Goal: Information Seeking & Learning: Learn about a topic

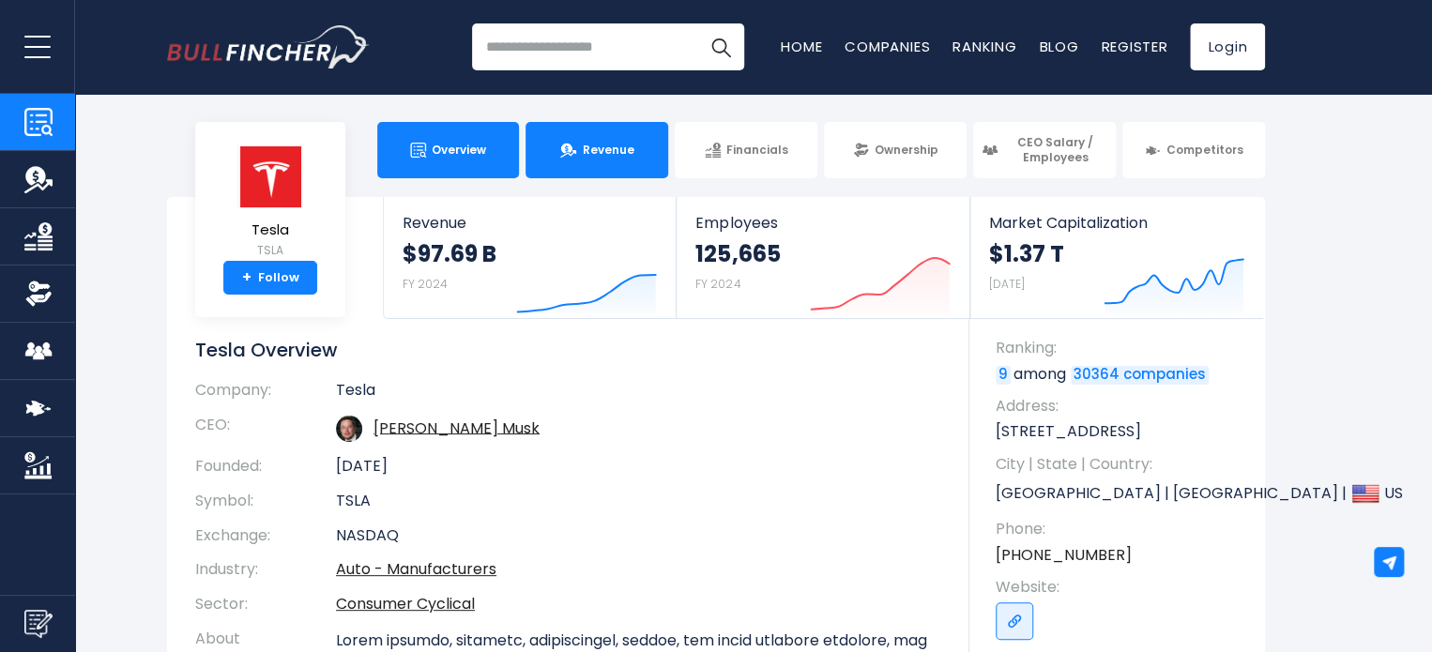
click at [600, 140] on link "Revenue" at bounding box center [596, 150] width 143 height 56
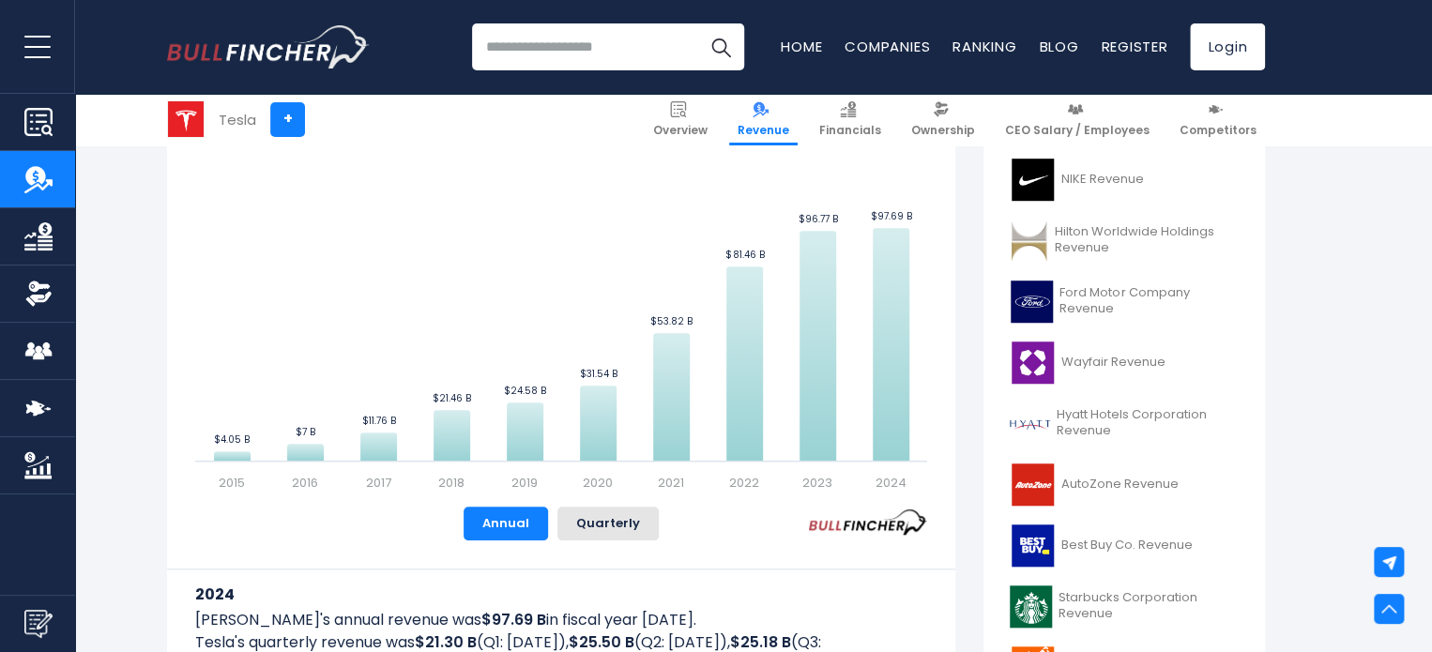
scroll to position [518, 0]
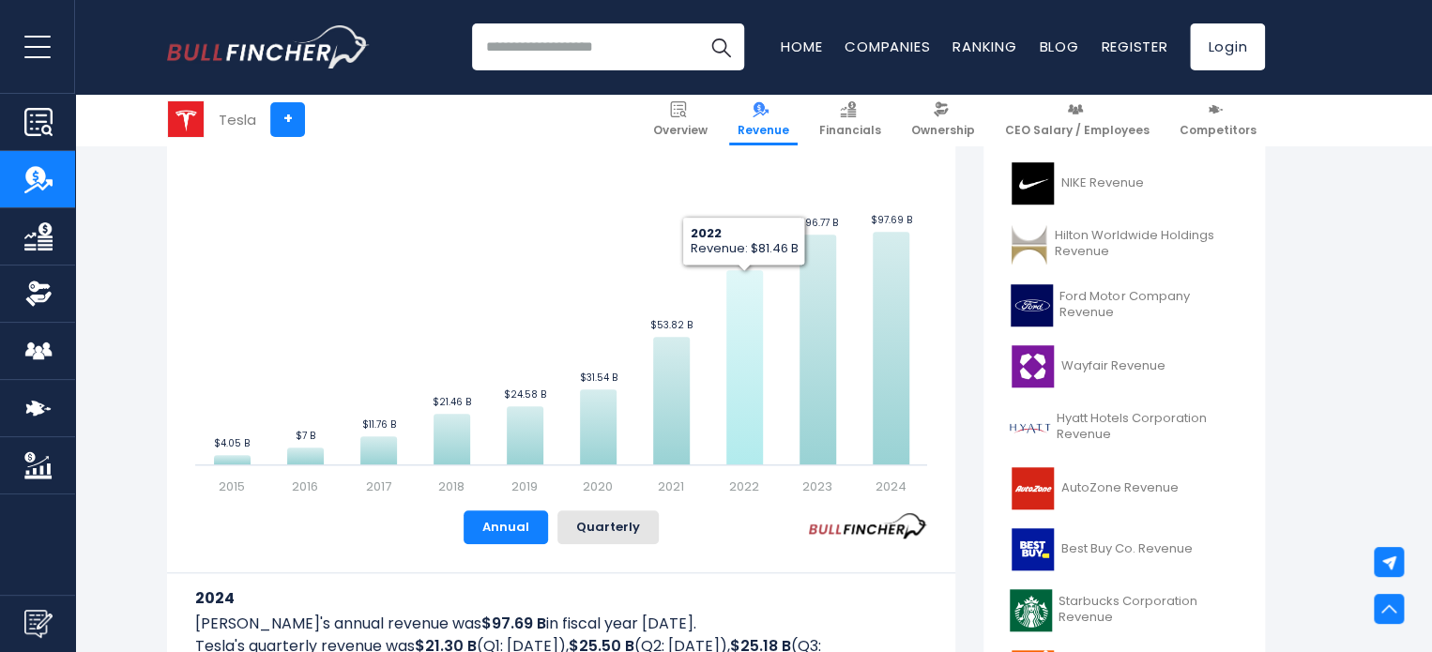
click at [736, 341] on icon "Tesla's Revenue Trend" at bounding box center [744, 367] width 37 height 194
click at [750, 361] on icon "Tesla's Revenue Trend" at bounding box center [744, 367] width 37 height 194
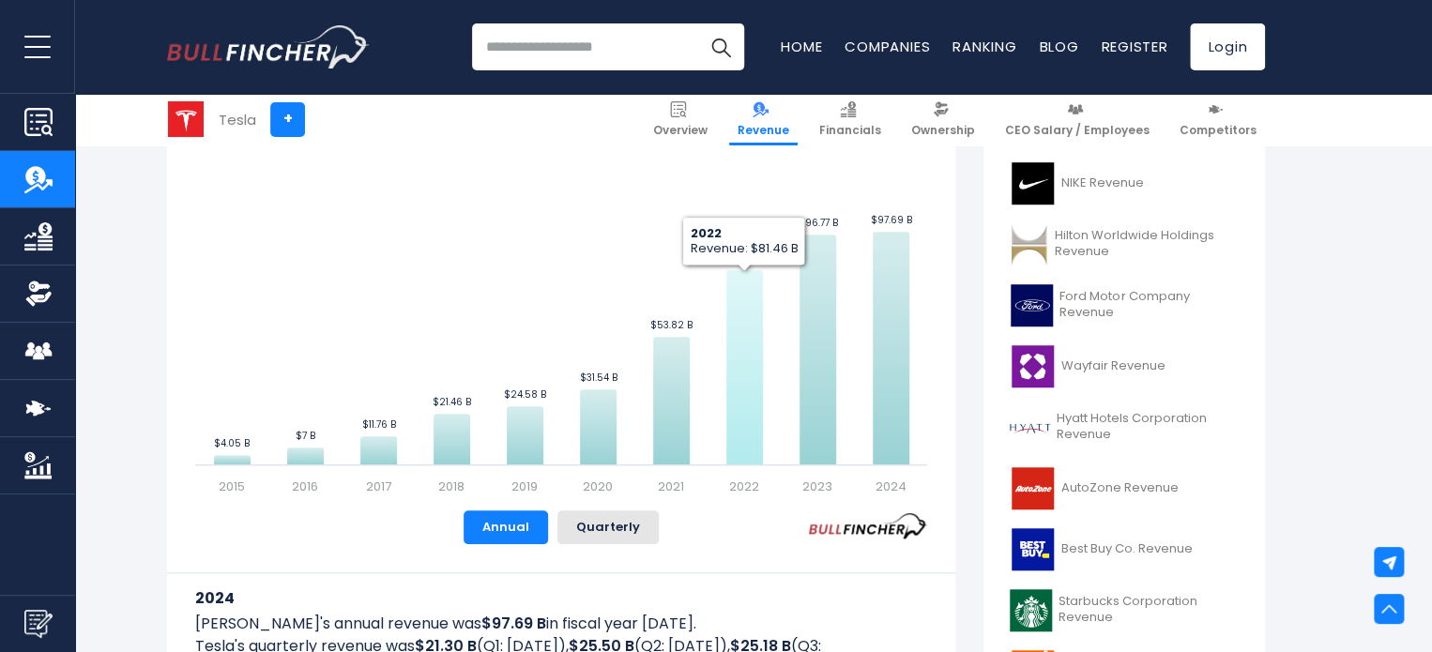
click at [750, 361] on icon "Tesla's Revenue Trend" at bounding box center [744, 367] width 37 height 194
click at [503, 526] on button "Annual" at bounding box center [505, 527] width 84 height 34
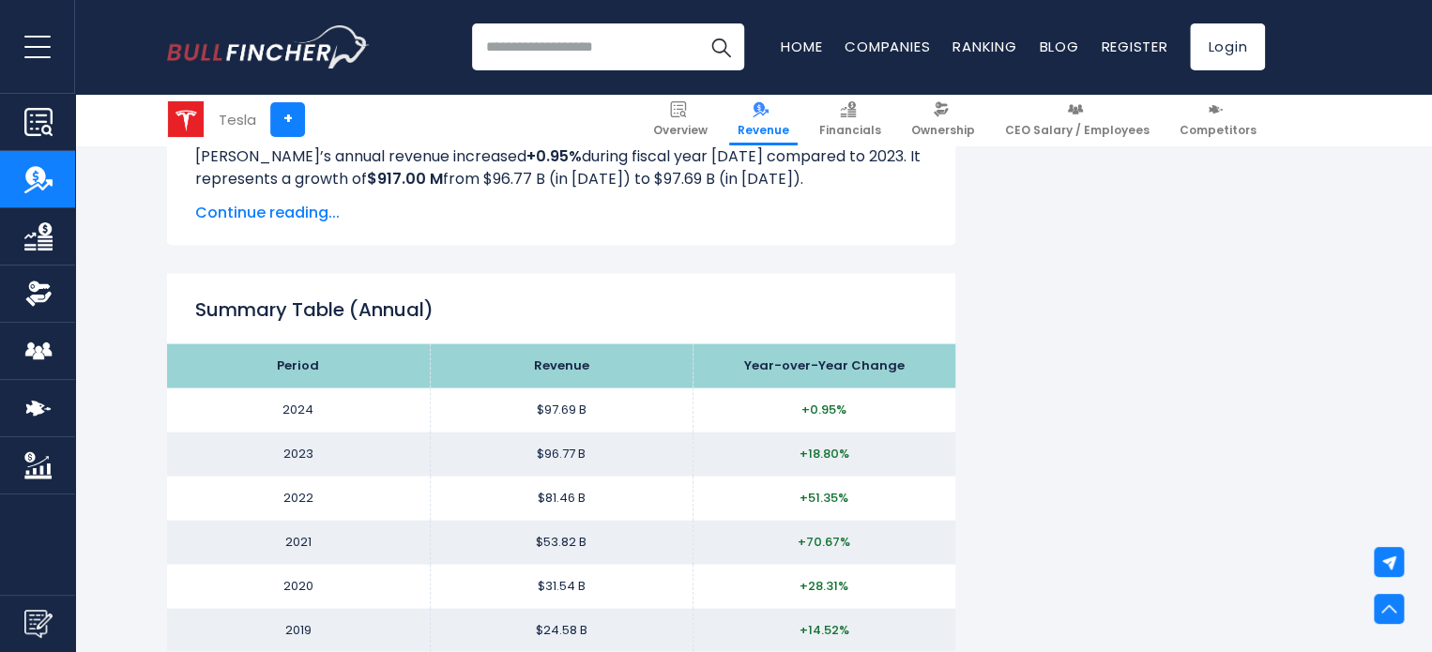
scroll to position [1696, 0]
click at [307, 496] on td "2022" at bounding box center [298, 498] width 263 height 44
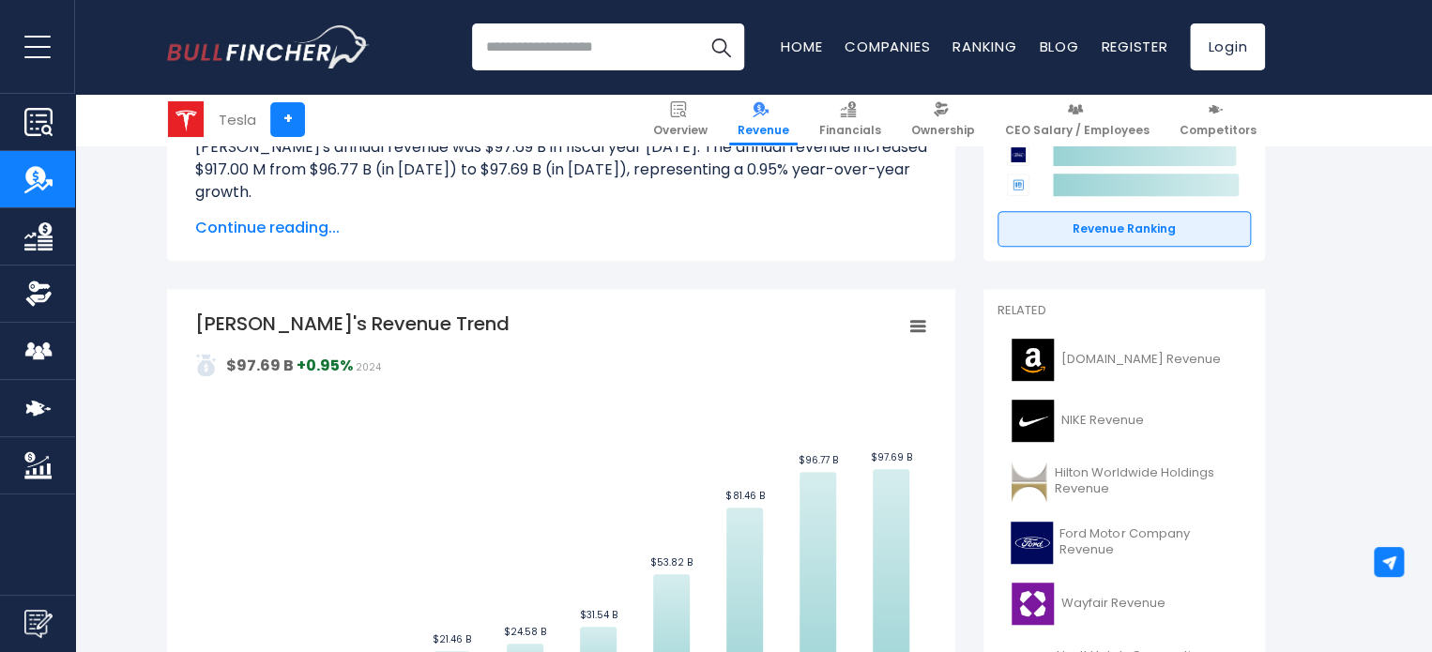
scroll to position [298, 0]
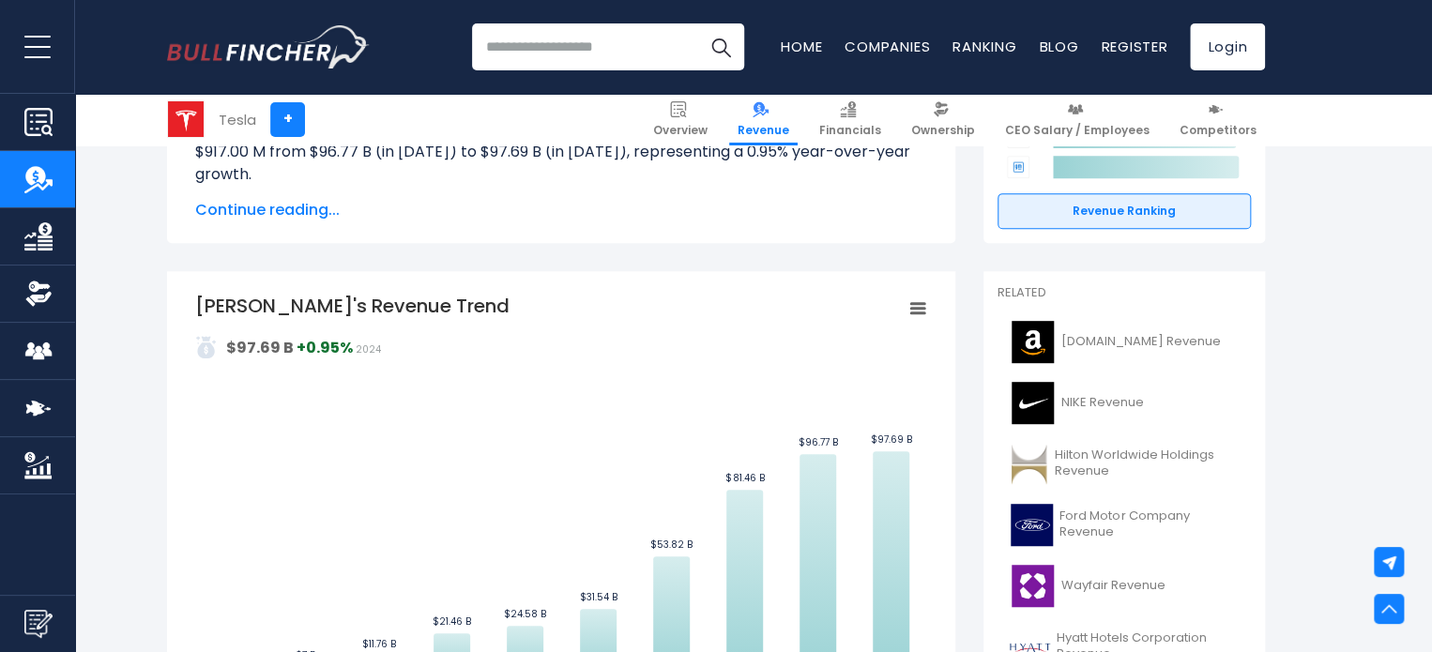
click at [916, 309] on icon "Tesla's Revenue Trend" at bounding box center [917, 308] width 13 height 9
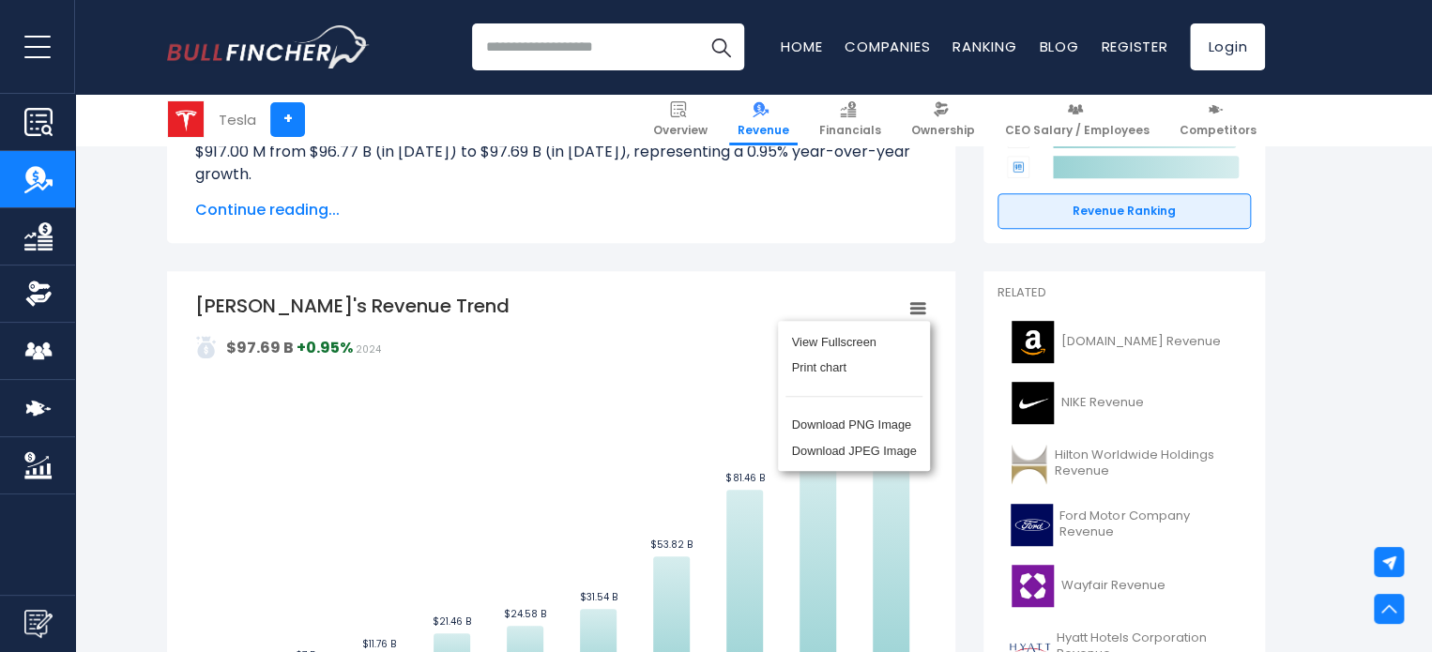
click at [874, 220] on div "Tesla's Revenue Tesla's annual revenue was $97.69 B in fiscal year 2024. The an…" at bounding box center [561, 145] width 788 height 195
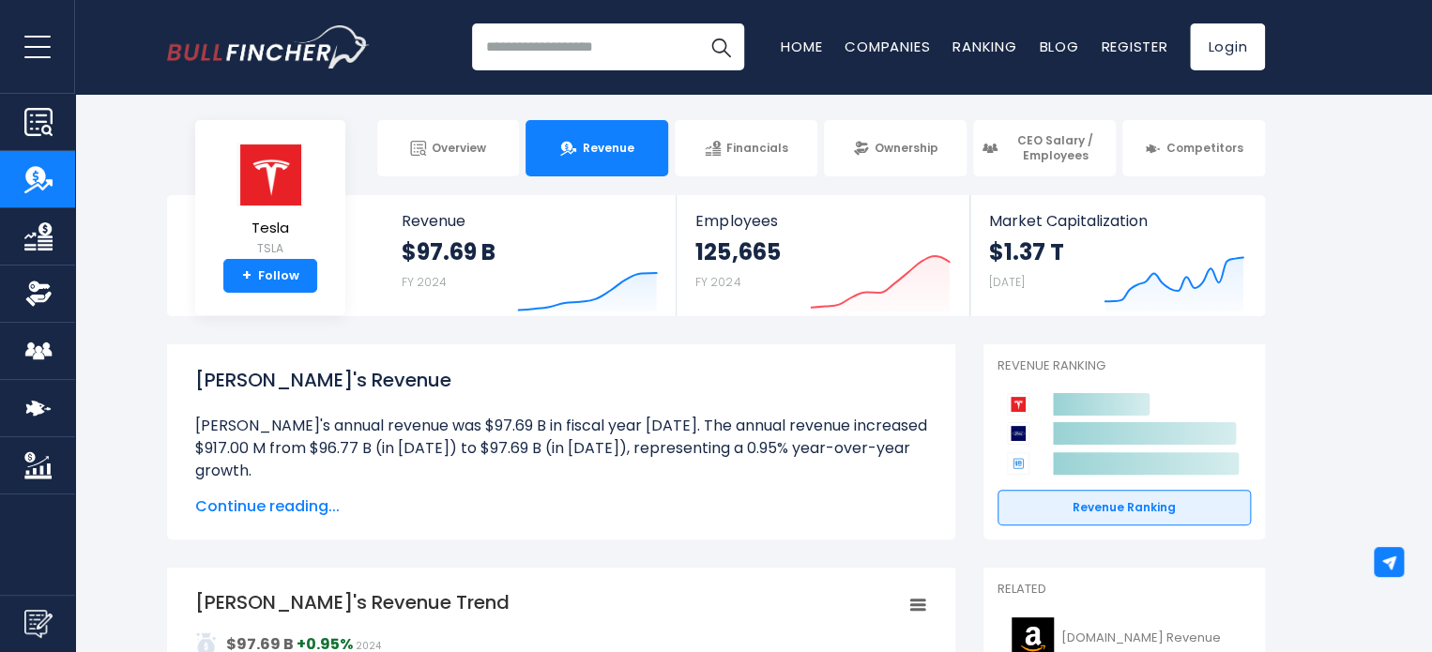
scroll to position [0, 0]
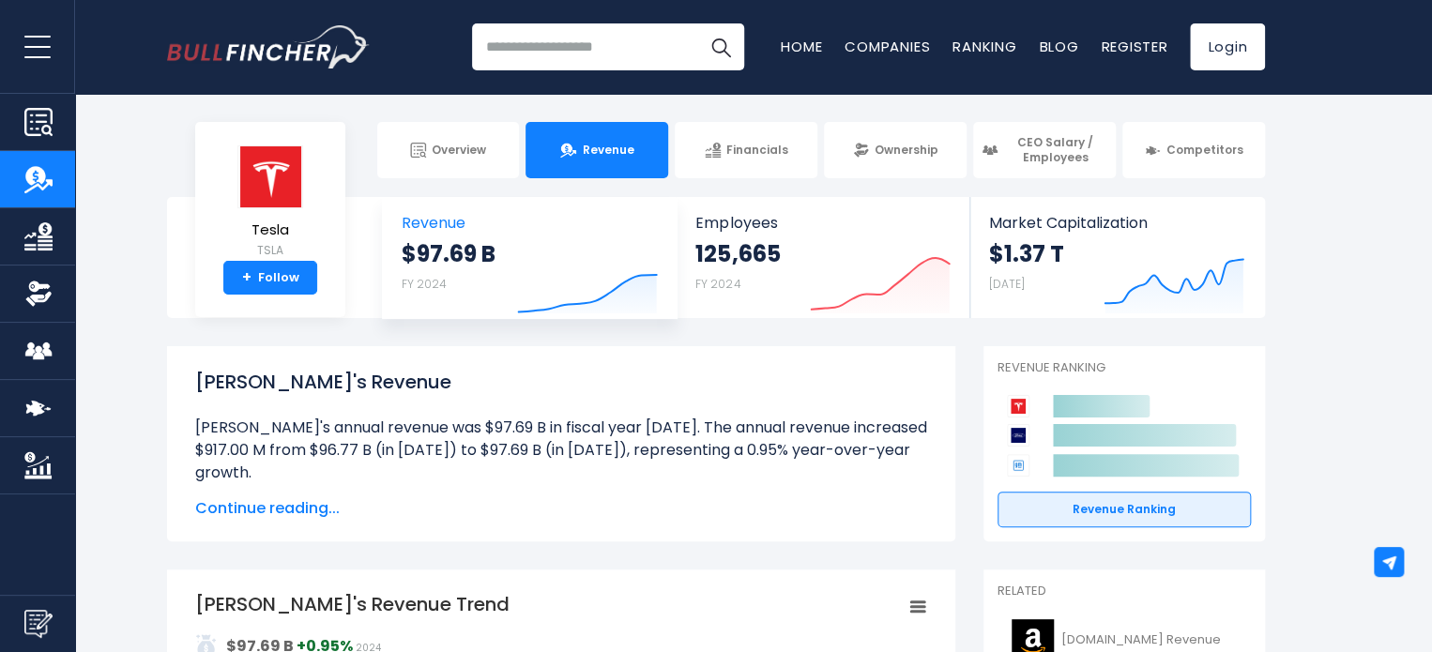
click at [549, 271] on icon "Created with Highcharts 12.1.2" at bounding box center [587, 274] width 141 height 79
click at [445, 281] on div "$97.69 B FY 2024" at bounding box center [449, 269] width 94 height 60
click at [286, 500] on span "Continue reading..." at bounding box center [561, 508] width 732 height 23
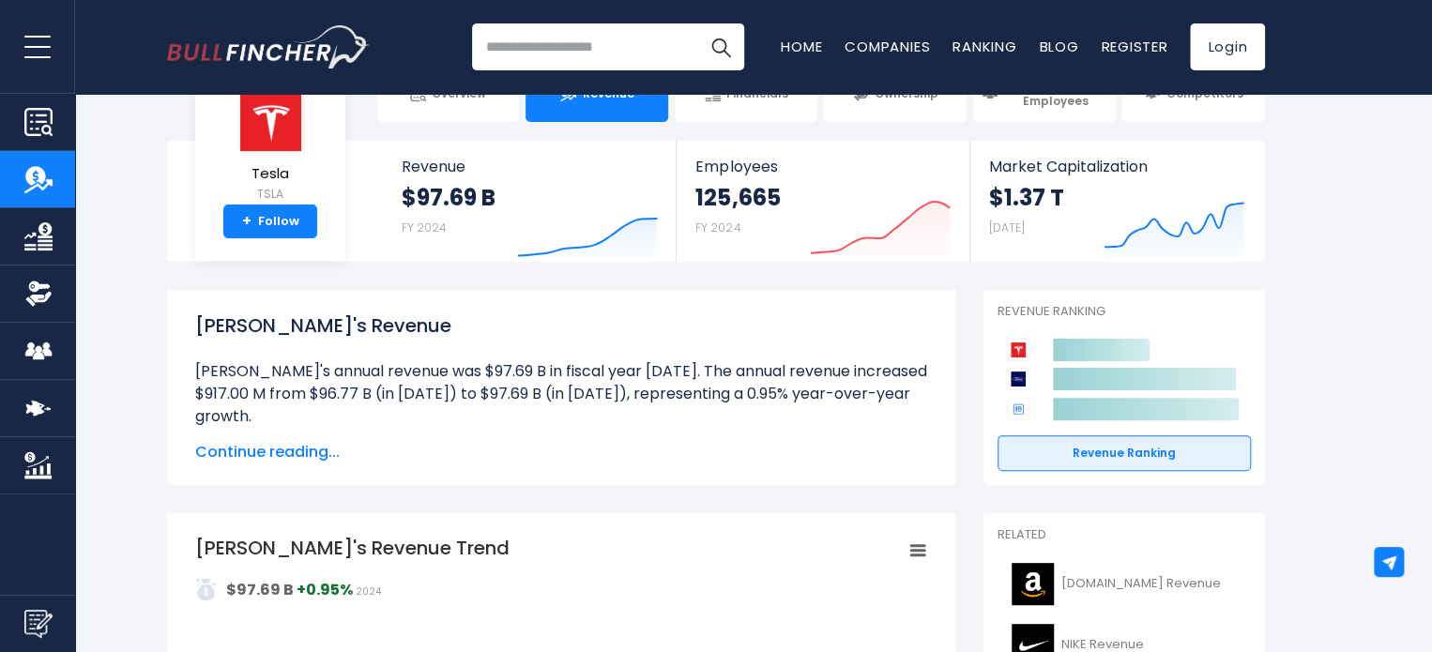
click at [300, 445] on span "Continue reading..." at bounding box center [561, 452] width 732 height 23
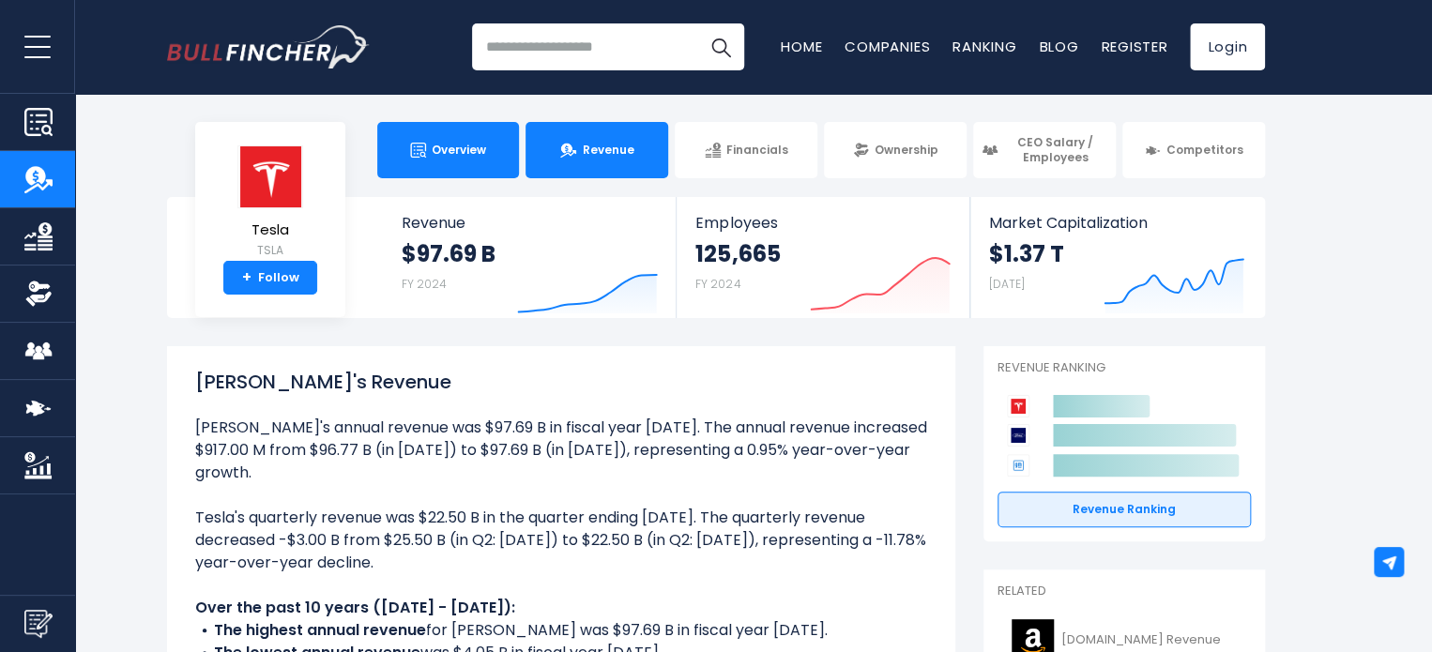
click at [498, 154] on link "Overview" at bounding box center [448, 150] width 143 height 56
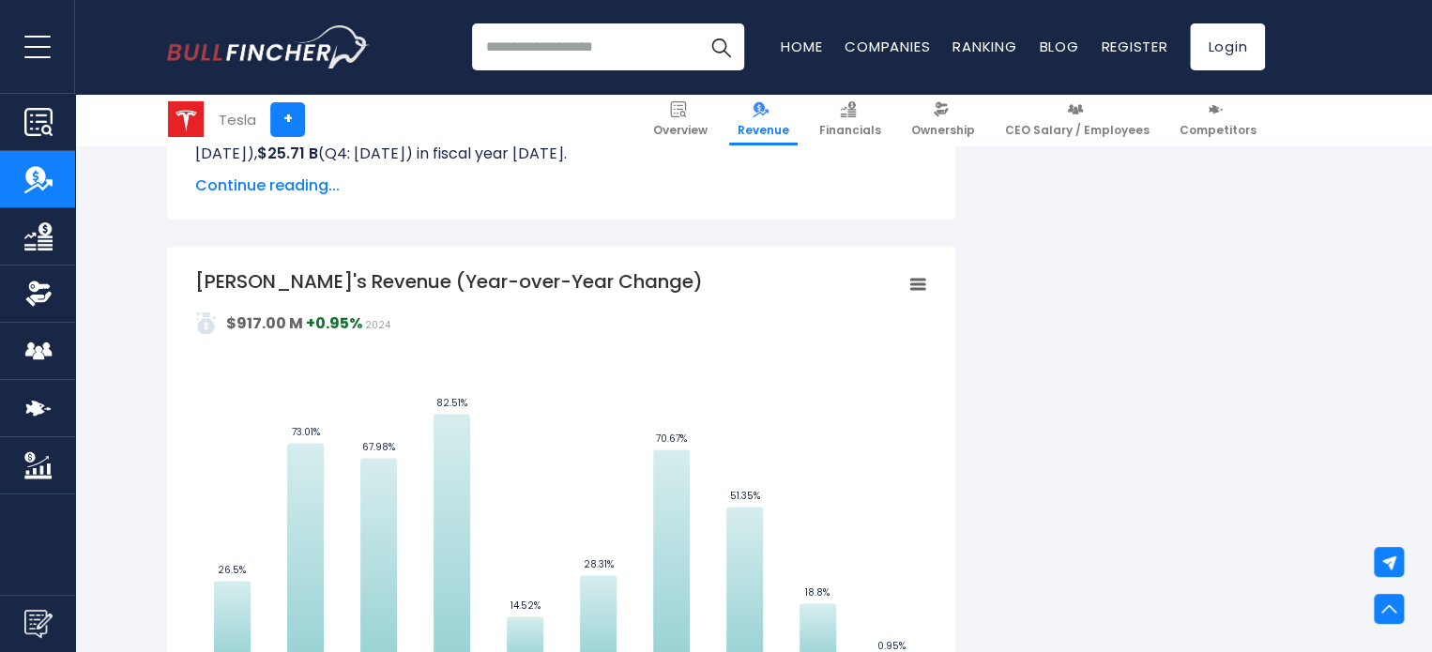
scroll to position [1504, 0]
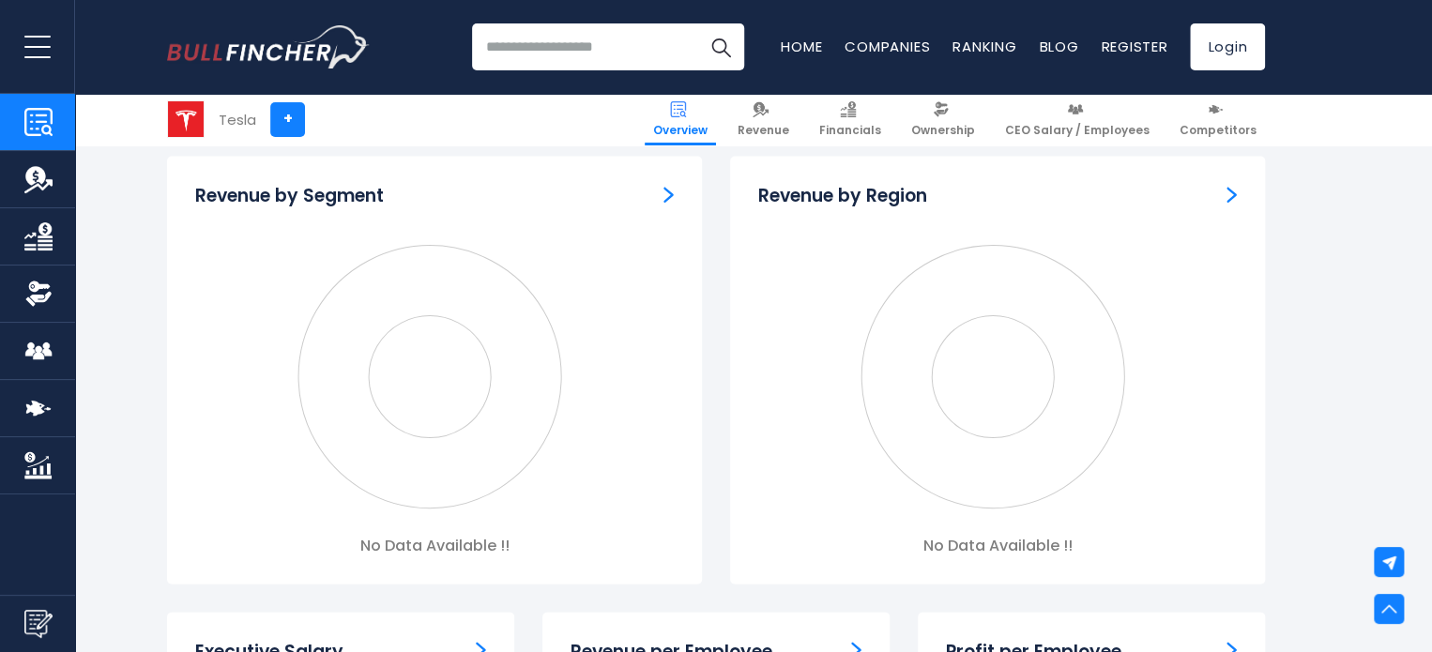
scroll to position [1740, 0]
click at [666, 198] on img "Revenue by Segment" at bounding box center [668, 194] width 10 height 17
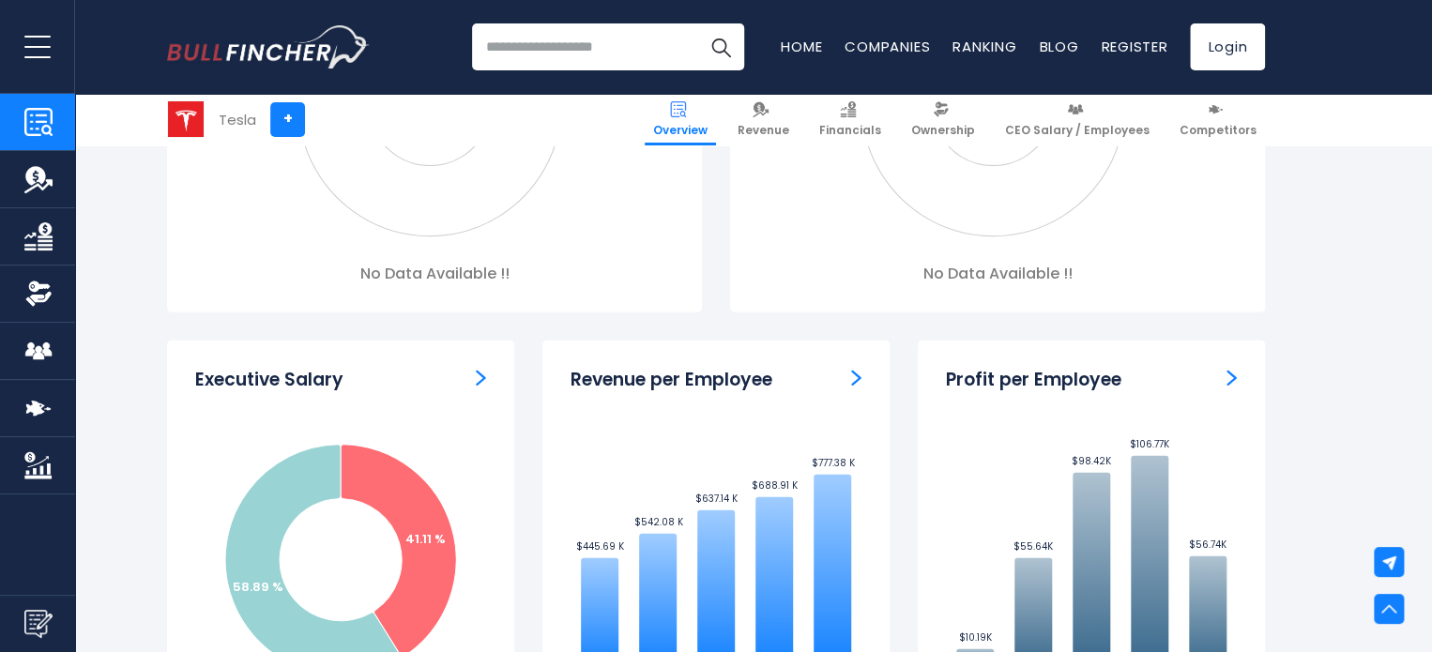
scroll to position [2158, 0]
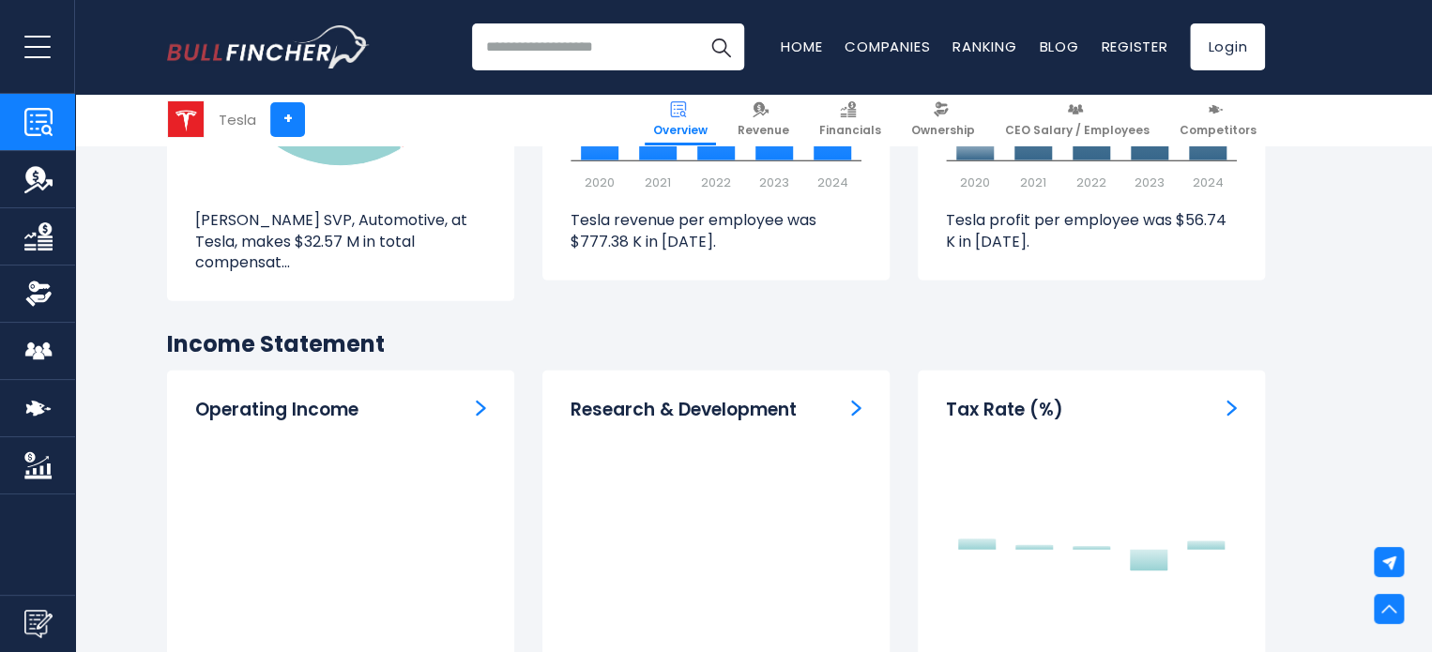
scroll to position [2799, 0]
